Goal: Navigation & Orientation: Find specific page/section

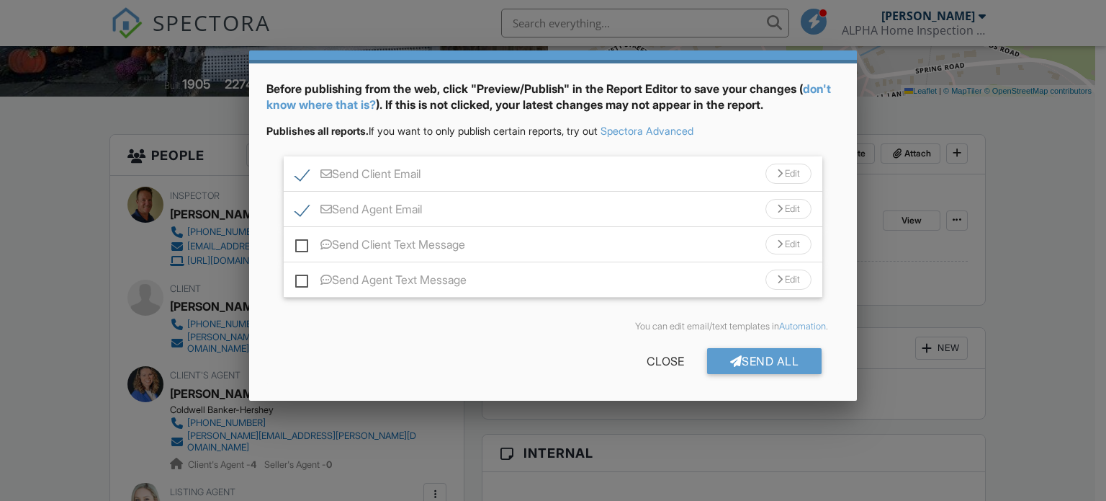
click at [778, 175] on div "Edit" at bounding box center [789, 174] width 46 height 20
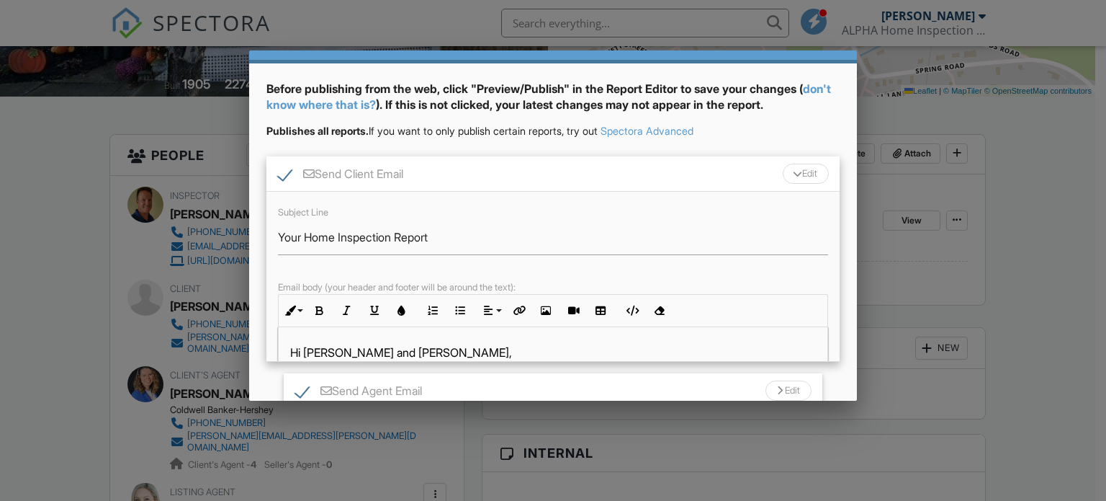
scroll to position [66, 0]
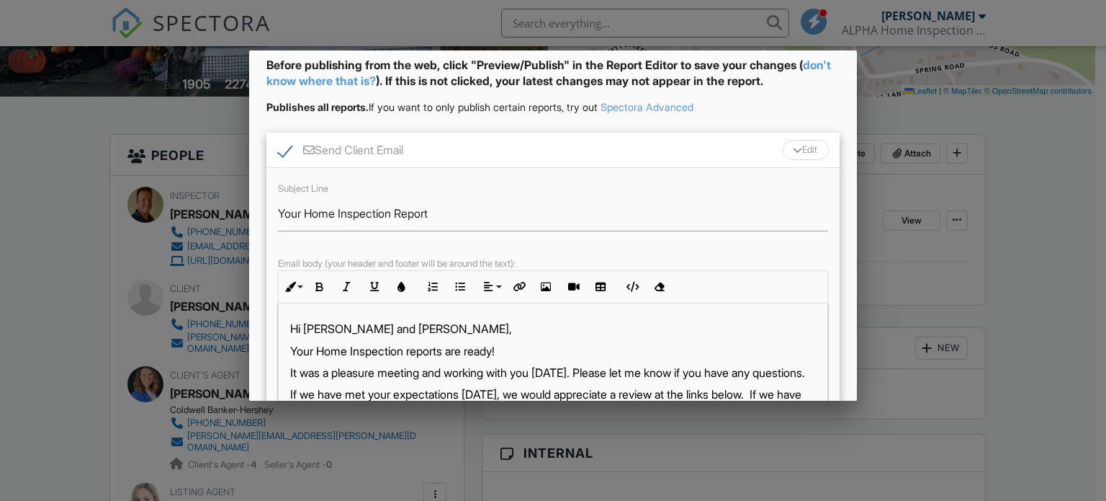
click at [802, 145] on div "Edit" at bounding box center [806, 150] width 46 height 20
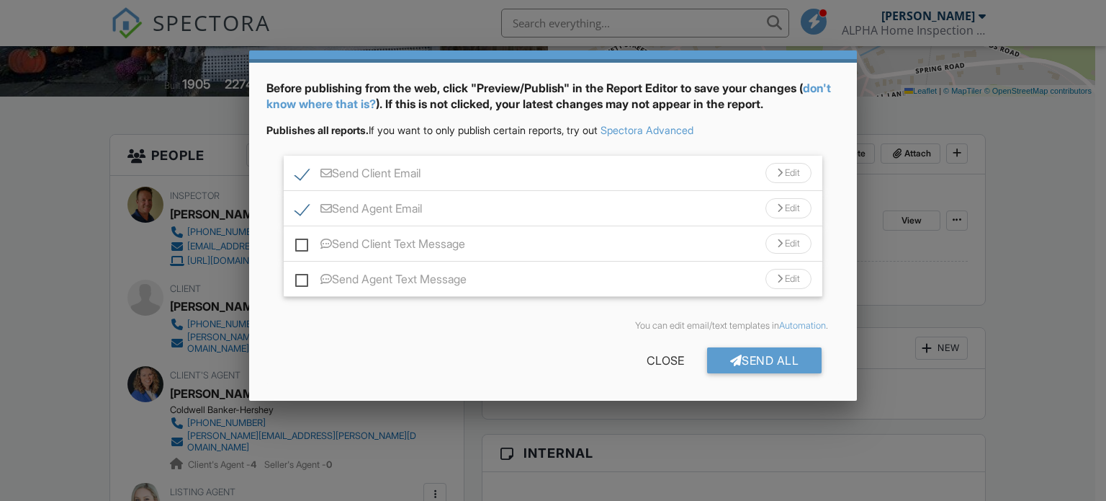
scroll to position [42, 0]
click at [781, 210] on div "Edit" at bounding box center [789, 209] width 46 height 20
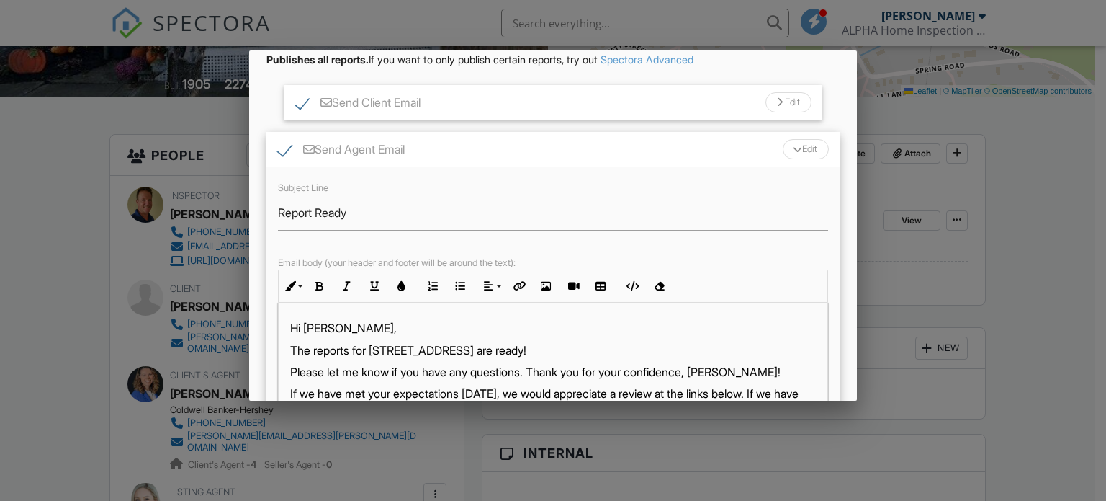
scroll to position [138, 0]
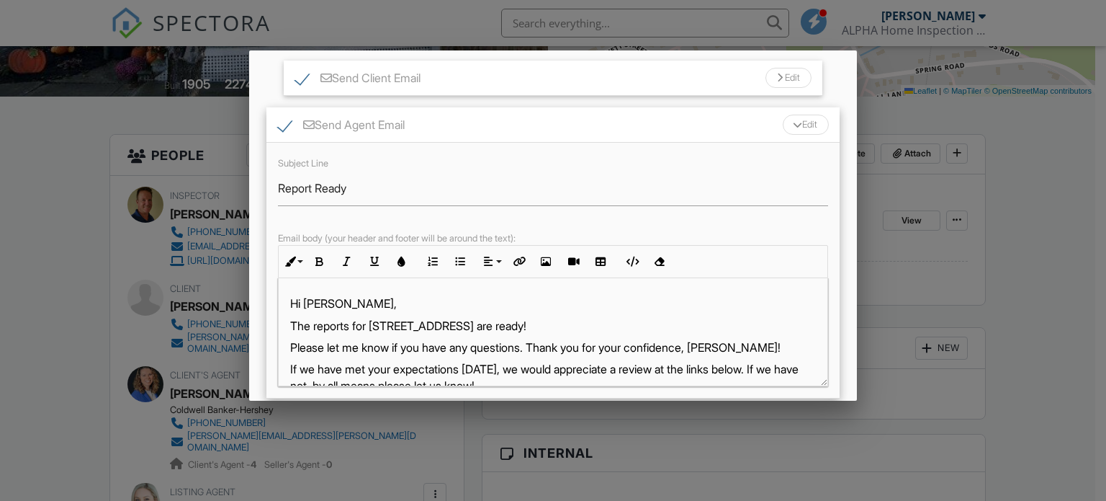
click at [801, 120] on div "Edit" at bounding box center [806, 125] width 46 height 20
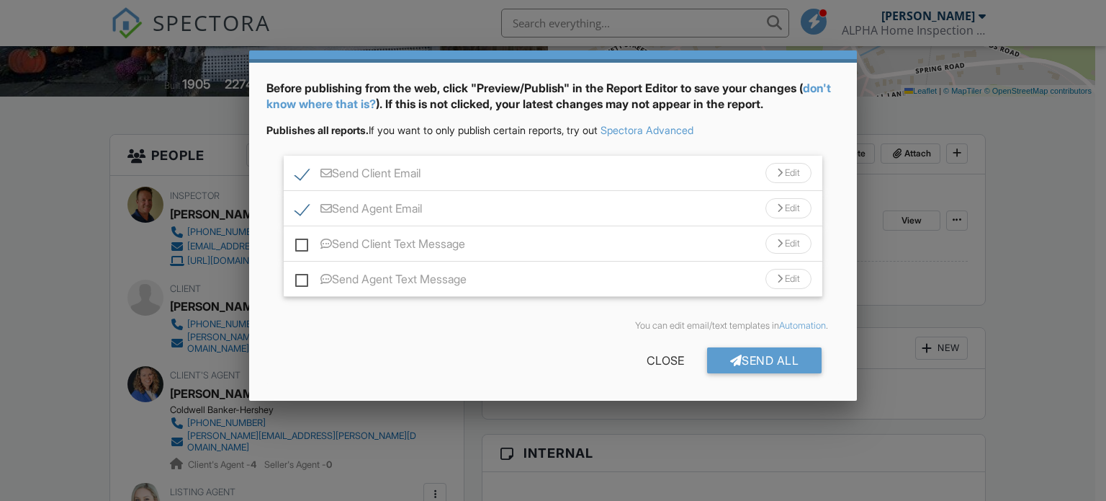
scroll to position [42, 0]
click at [760, 356] on div "Send All" at bounding box center [764, 361] width 115 height 26
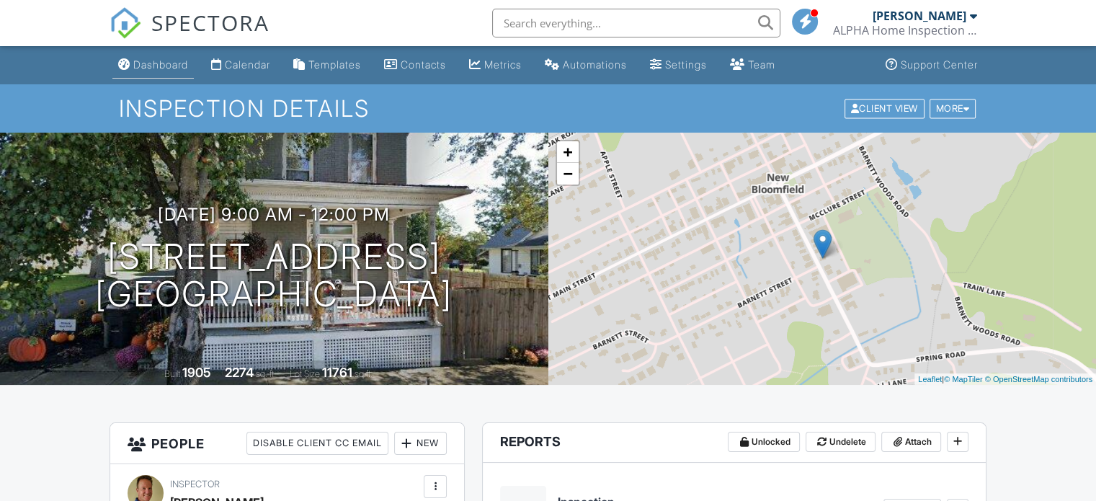
click at [174, 60] on div "Dashboard" at bounding box center [160, 64] width 55 height 12
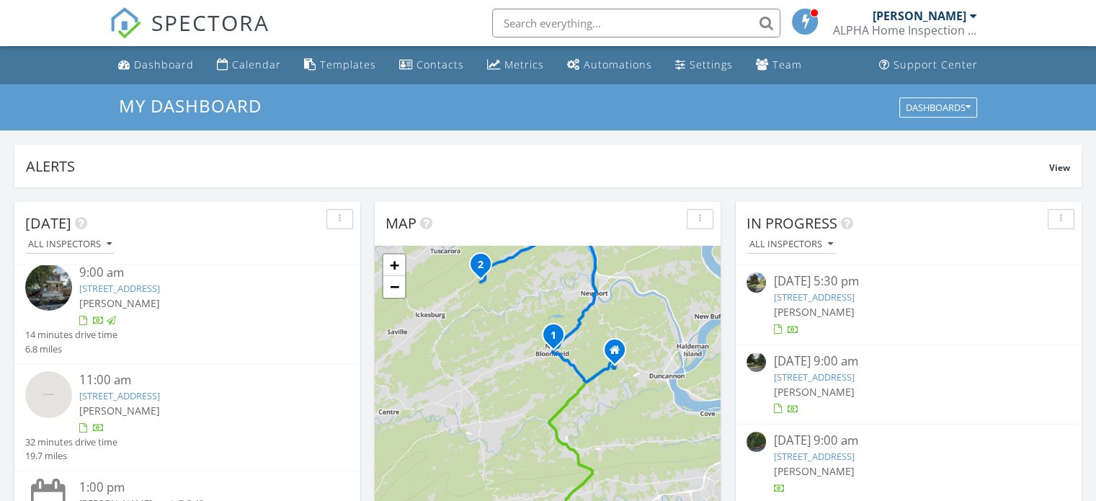
scroll to position [141, 0]
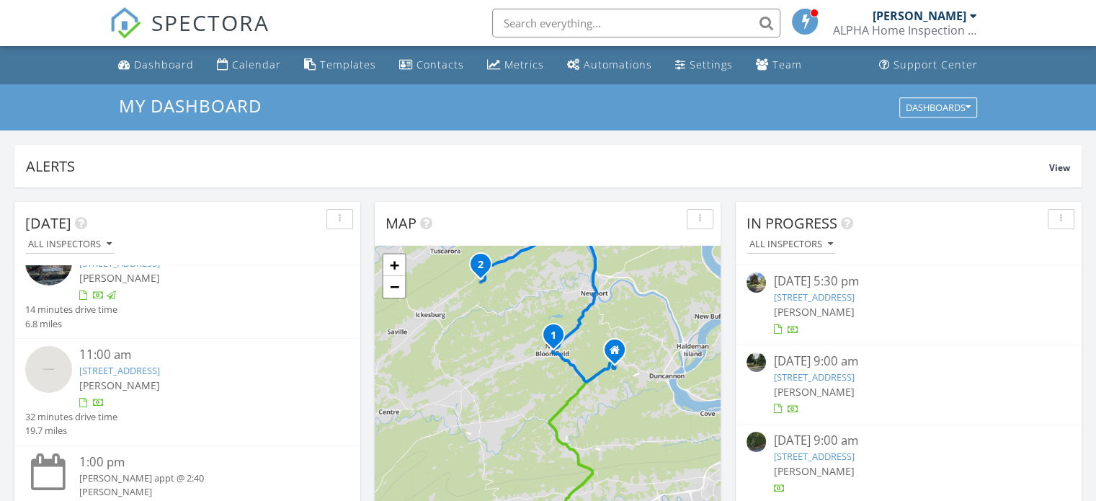
click at [132, 367] on link "398 Acorn Rd, Millerstown, PA 17062" at bounding box center [119, 370] width 81 height 13
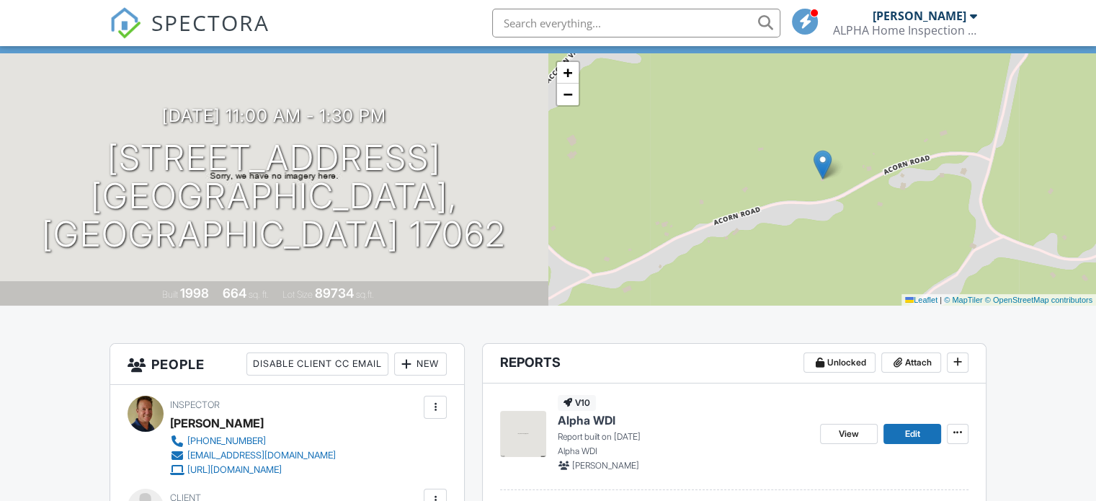
scroll to position [216, 0]
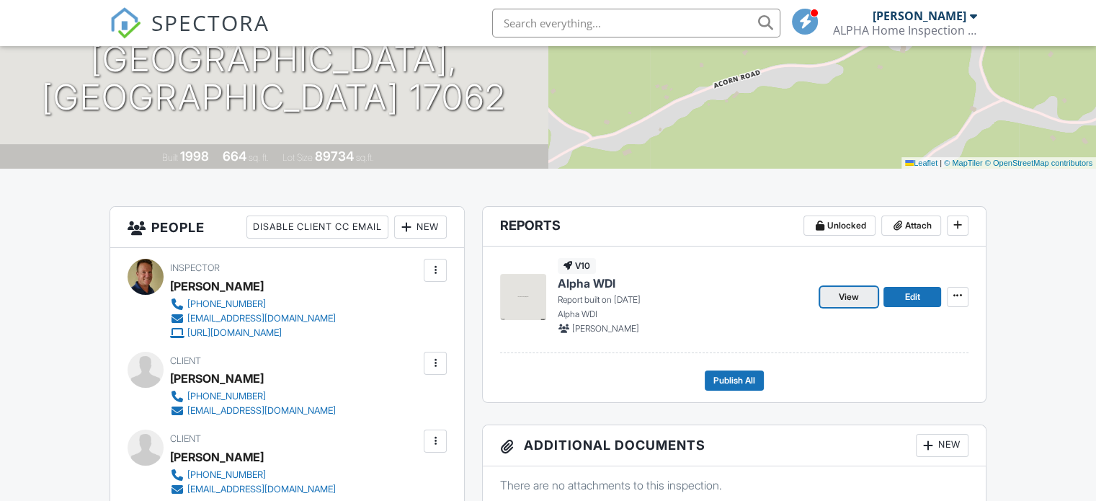
click at [844, 295] on span "View" at bounding box center [848, 297] width 20 height 14
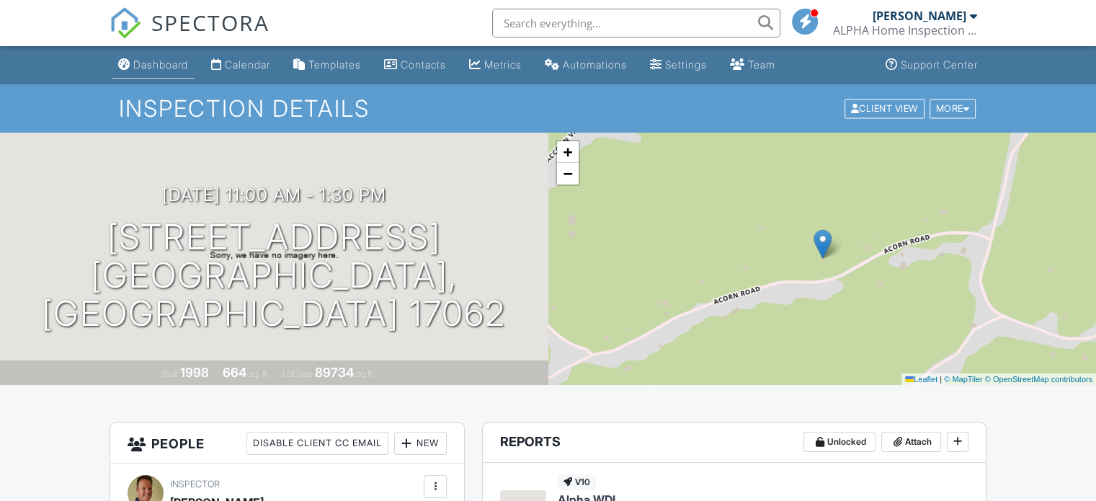
click at [158, 62] on div "Dashboard" at bounding box center [160, 64] width 55 height 12
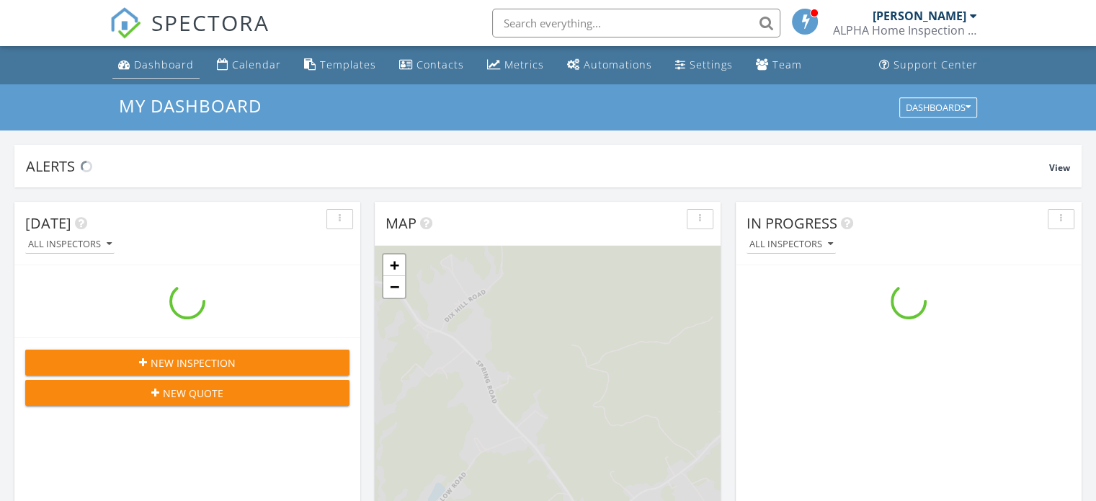
scroll to position [1333, 1118]
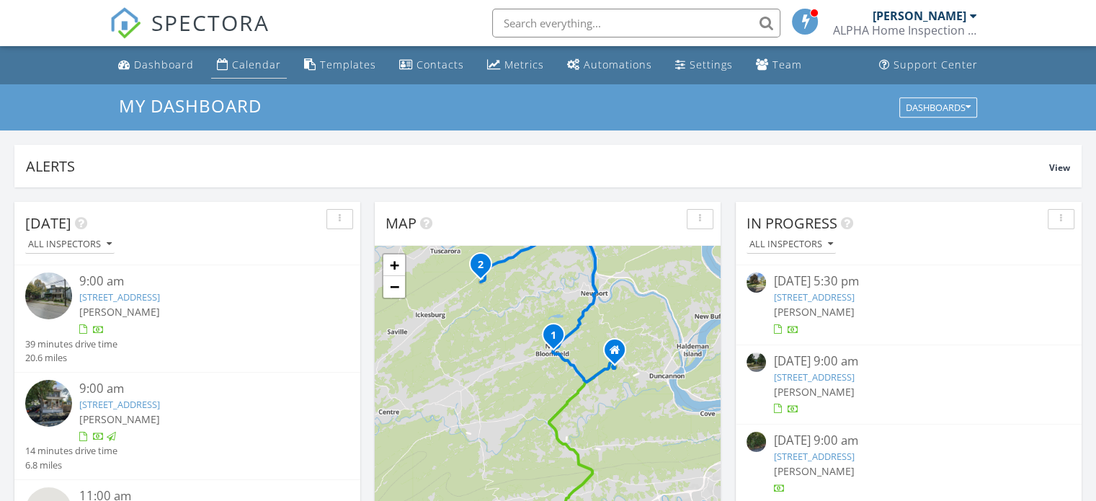
click at [249, 64] on div "Calendar" at bounding box center [256, 65] width 49 height 14
